Goal: Check status: Check status

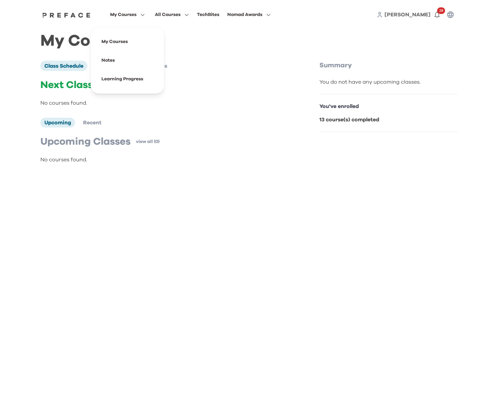
click at [129, 17] on span "My Courses" at bounding box center [123, 15] width 26 height 8
click at [120, 75] on span at bounding box center [127, 79] width 63 height 19
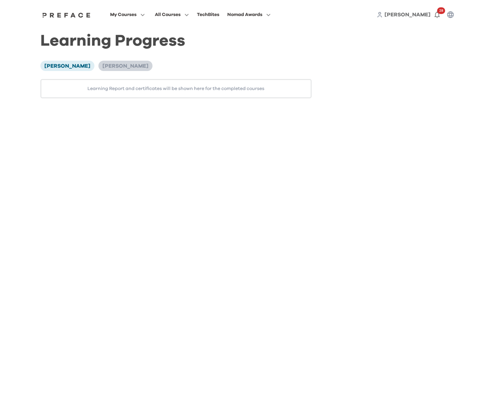
click at [106, 65] on span "[PERSON_NAME]" at bounding box center [125, 65] width 46 height 5
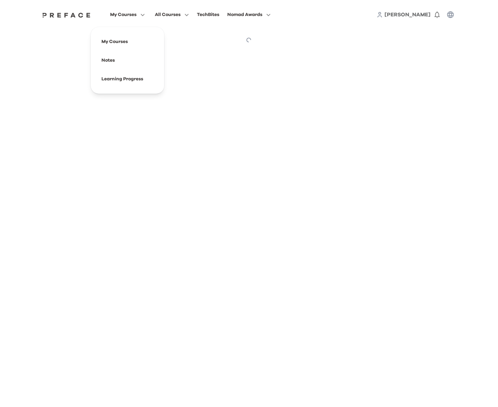
click at [119, 14] on span "My Courses" at bounding box center [123, 15] width 26 height 8
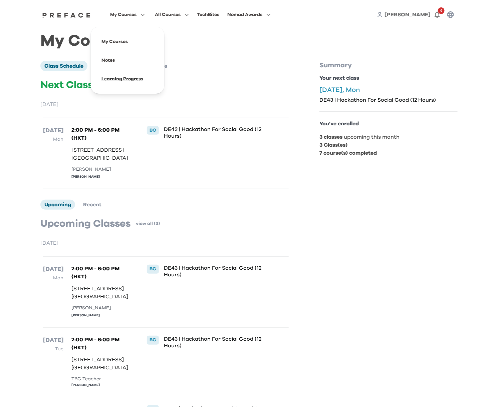
click at [125, 79] on span at bounding box center [127, 79] width 63 height 19
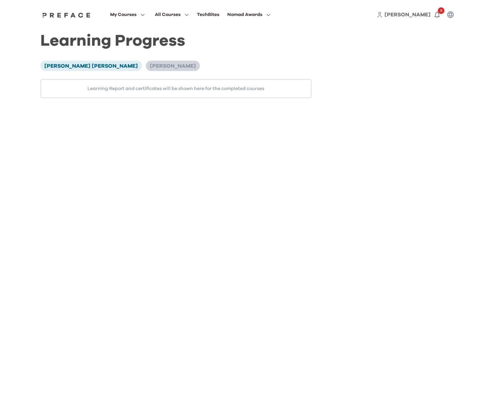
click at [146, 70] on li "Hayden Poon" at bounding box center [173, 66] width 54 height 10
